Goal: Information Seeking & Learning: Check status

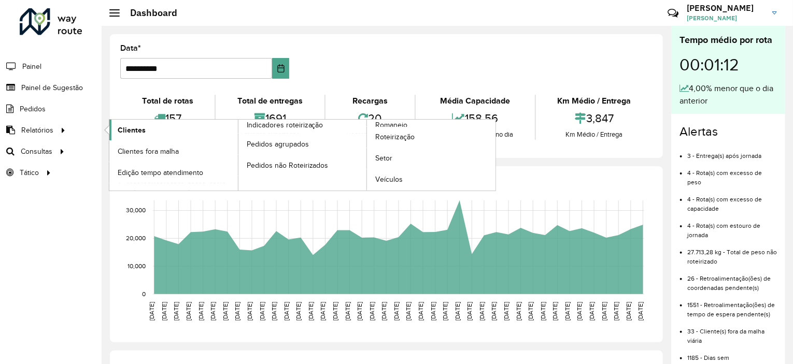
click at [130, 125] on span "Clientes" at bounding box center [132, 130] width 28 height 11
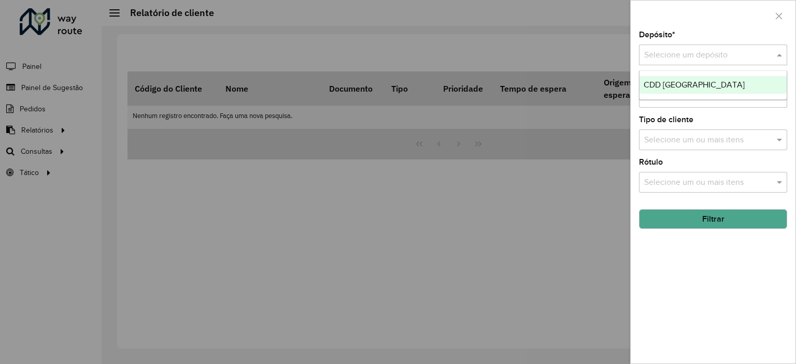
click at [685, 58] on input "text" at bounding box center [702, 55] width 117 height 12
click at [687, 81] on span "CDD [GEOGRAPHIC_DATA]" at bounding box center [693, 84] width 101 height 9
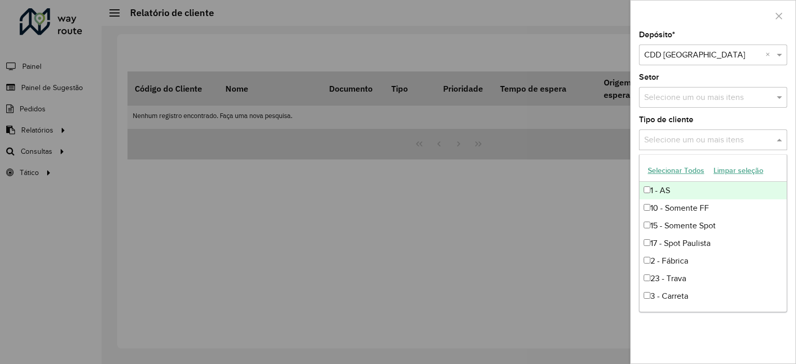
click at [715, 130] on div "Selecione um ou mais itens" at bounding box center [713, 140] width 148 height 21
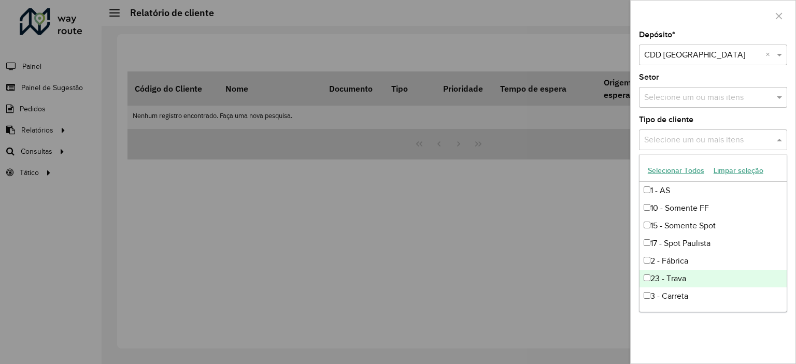
click at [643, 282] on div "23 - Trava" at bounding box center [712, 279] width 147 height 18
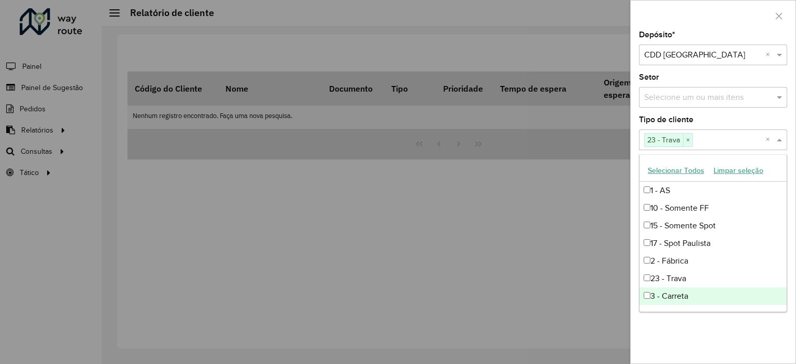
click at [674, 328] on div "Depósito * Selecione um depósito × CDD [GEOGRAPHIC_DATA] × Setor Selecione um o…" at bounding box center [712, 197] width 165 height 333
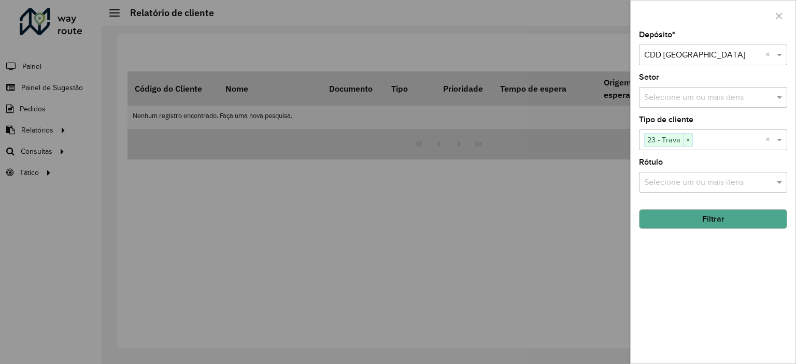
click at [728, 217] on button "Filtrar" at bounding box center [713, 219] width 148 height 20
